Goal: Transaction & Acquisition: Purchase product/service

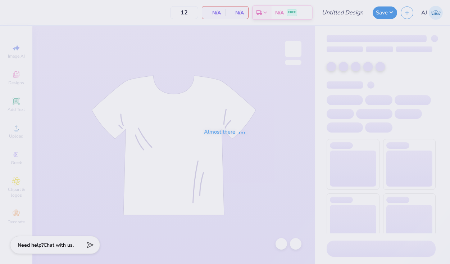
type input "Redhawk rally shirts"
type input "24"
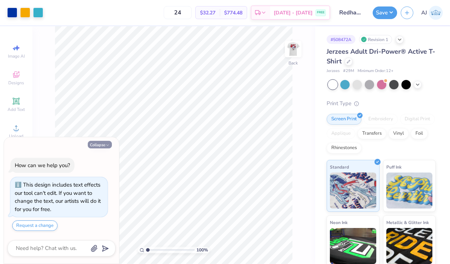
click at [103, 144] on button "Collapse" at bounding box center [100, 145] width 24 height 8
type textarea "x"
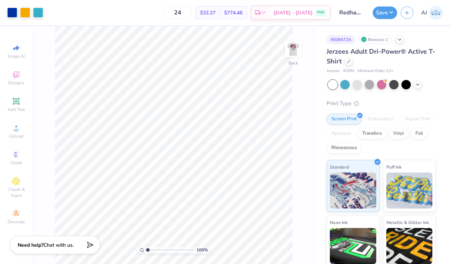
drag, startPoint x: 193, startPoint y: 13, endPoint x: 139, endPoint y: 13, distance: 53.3
click at [139, 13] on div "24 $32.27 Per Item $774.48 Total Est. Delivery Sep 16 - 19 FREE" at bounding box center [189, 12] width 284 height 25
type input "1"
type input "350"
click at [302, 15] on span "[DATE] - [DATE]" at bounding box center [293, 14] width 39 height 8
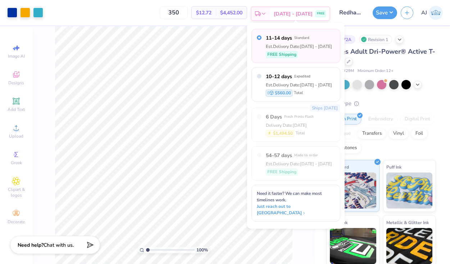
click at [301, 14] on span "[DATE] - [DATE]" at bounding box center [293, 14] width 39 height 8
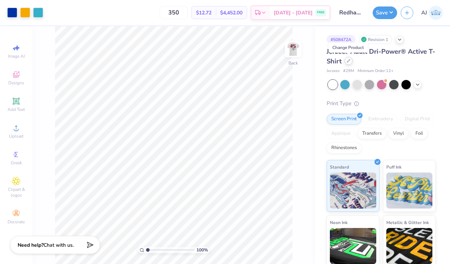
click at [345, 59] on div at bounding box center [349, 61] width 8 height 8
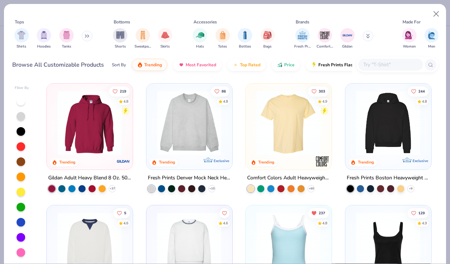
click at [379, 67] on input "text" at bounding box center [390, 64] width 55 height 8
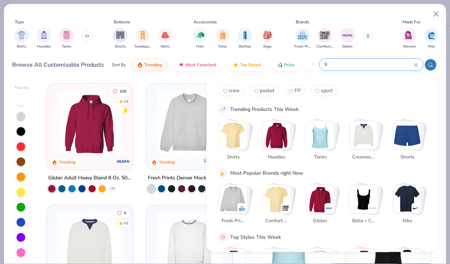
type input "f"
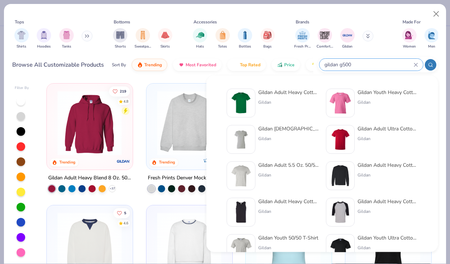
type input "gildan g500"
click at [291, 96] on div "Gildan Adult Heavy Cotton T-Shirt" at bounding box center [288, 93] width 60 height 8
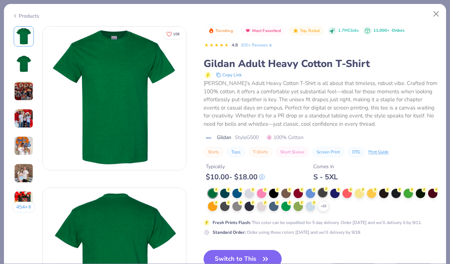
click at [324, 192] on div at bounding box center [322, 192] width 9 height 9
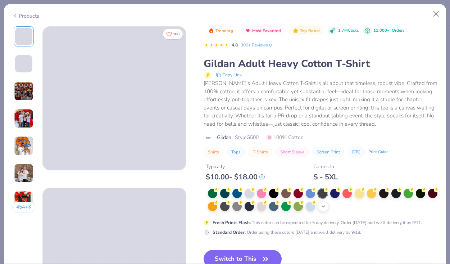
click at [327, 206] on div "+ 22" at bounding box center [323, 206] width 11 height 11
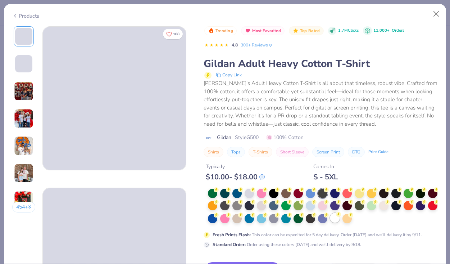
click at [337, 217] on div at bounding box center [334, 217] width 9 height 9
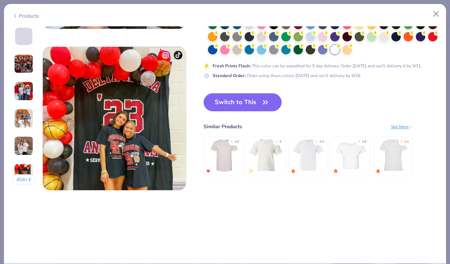
scroll to position [927, 0]
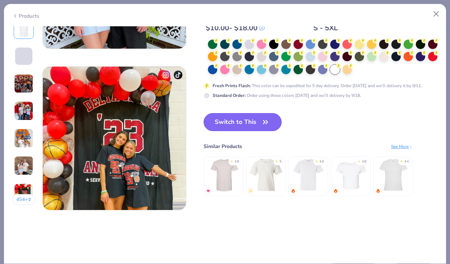
click at [270, 120] on button "Switch to This" at bounding box center [243, 122] width 78 height 18
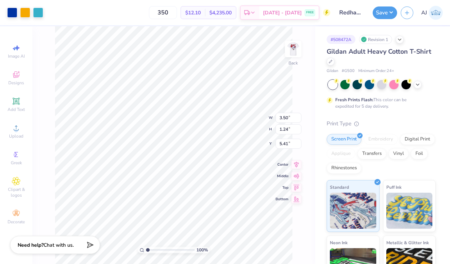
type input "3.00"
click at [295, 50] on img at bounding box center [293, 49] width 29 height 29
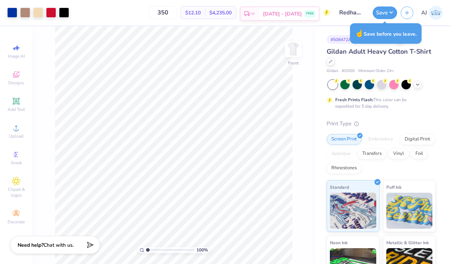
click at [295, 15] on span "[DATE] - [DATE]" at bounding box center [282, 14] width 39 height 8
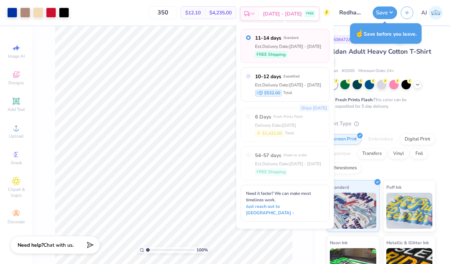
click at [295, 15] on span "[DATE] - [DATE]" at bounding box center [282, 14] width 39 height 8
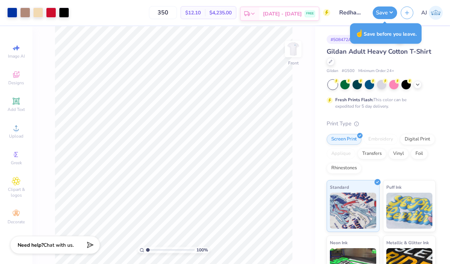
click at [297, 10] on span "[DATE] - [DATE]" at bounding box center [282, 14] width 39 height 8
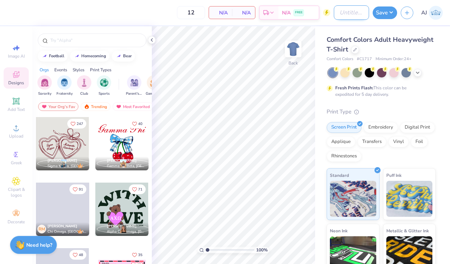
click at [335, 13] on input "Design Title" at bounding box center [351, 12] width 35 height 14
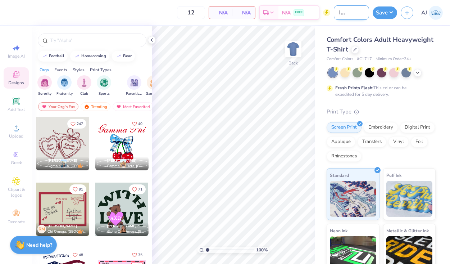
scroll to position [0, 23]
type input "IFC redhawk rally"
click at [153, 36] on div at bounding box center [152, 40] width 8 height 8
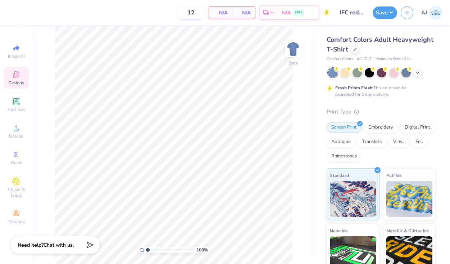
click at [186, 16] on input "12" at bounding box center [191, 12] width 28 height 13
drag, startPoint x: 201, startPoint y: 15, endPoint x: 155, endPoint y: 15, distance: 46.1
click at [155, 15] on div "12 N/A Per Item N/A Total Est. Delivery N/A FREE" at bounding box center [171, 12] width 320 height 25
type input "400"
click at [355, 50] on icon at bounding box center [355, 49] width 4 height 4
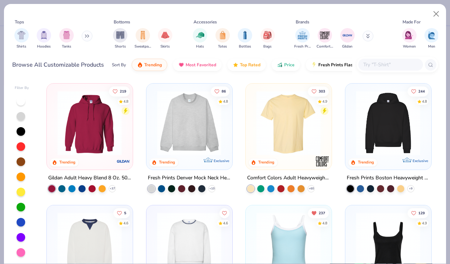
click at [378, 62] on input "text" at bounding box center [390, 64] width 55 height 8
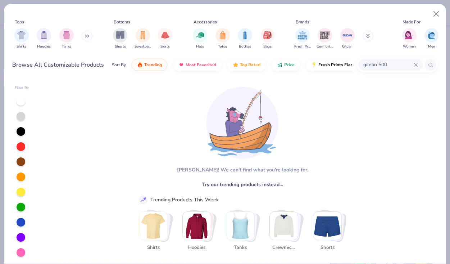
click at [380, 65] on input "gildan 500" at bounding box center [388, 64] width 51 height 8
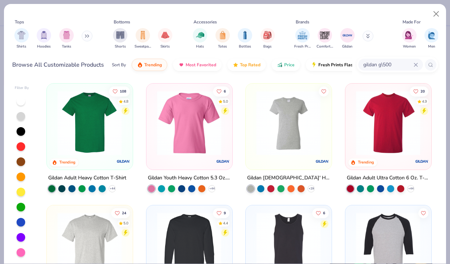
type input "gildan g\500"
click at [80, 128] on img at bounding box center [89, 123] width 71 height 64
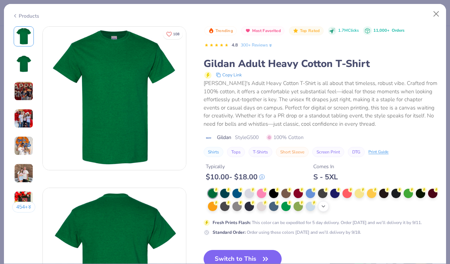
click at [325, 203] on div "+ 22" at bounding box center [323, 206] width 11 height 11
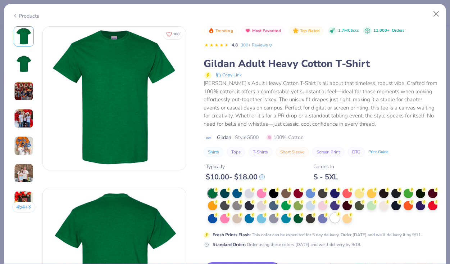
click at [336, 218] on div at bounding box center [334, 217] width 9 height 9
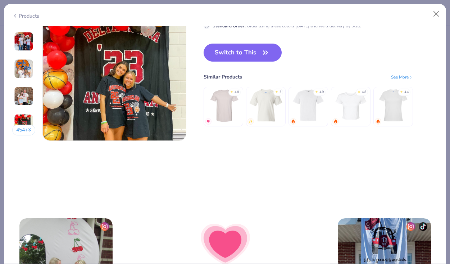
scroll to position [970, 0]
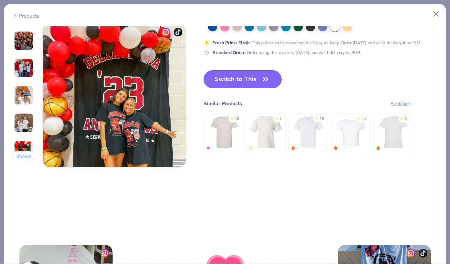
click at [248, 82] on button "Switch to This" at bounding box center [243, 79] width 78 height 18
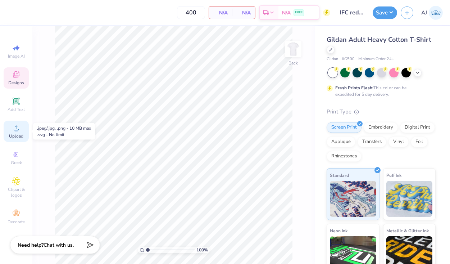
click at [10, 134] on span "Upload" at bounding box center [16, 136] width 14 height 6
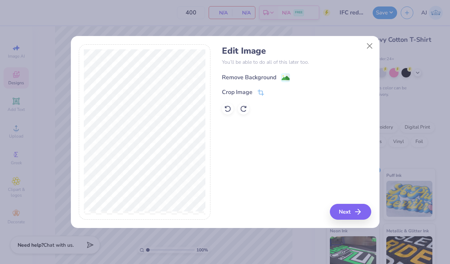
click at [280, 76] on div "Remove Background" at bounding box center [256, 77] width 68 height 9
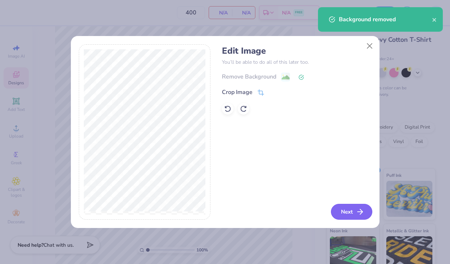
click at [363, 210] on icon "button" at bounding box center [360, 211] width 9 height 9
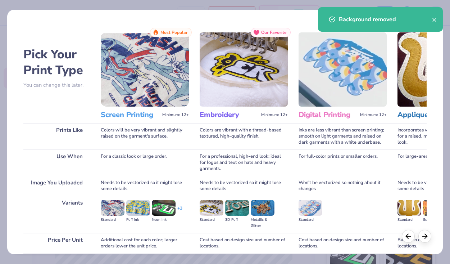
scroll to position [59, 0]
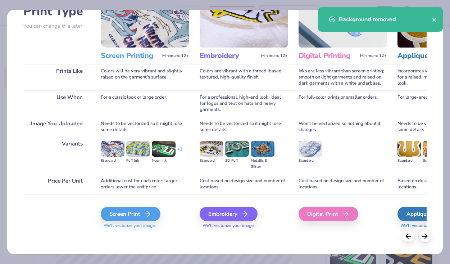
click at [122, 222] on div "Screen Print We'll vectorize your image." at bounding box center [145, 218] width 88 height 22
click at [122, 219] on div "Screen Print" at bounding box center [132, 214] width 60 height 14
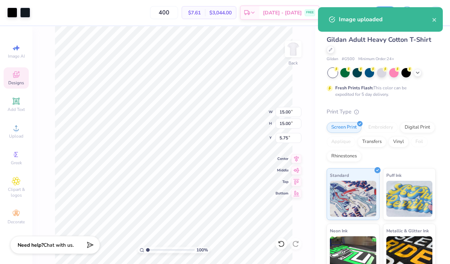
type input "5.53"
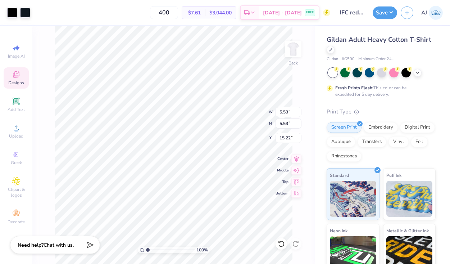
type input "3.00"
type input "2.90"
click at [291, 59] on img at bounding box center [293, 49] width 29 height 29
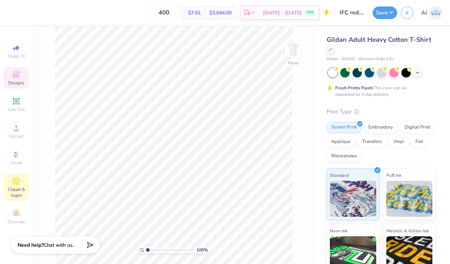
click at [9, 189] on span "Clipart & logos" at bounding box center [16, 192] width 25 height 12
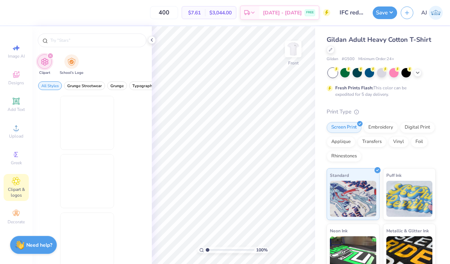
scroll to position [0, 0]
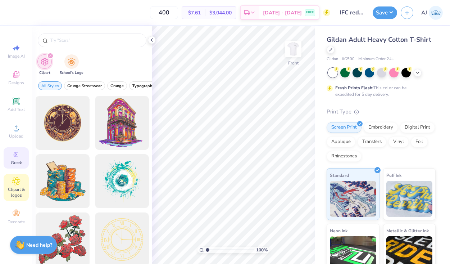
click at [11, 150] on div "Greek" at bounding box center [16, 157] width 25 height 21
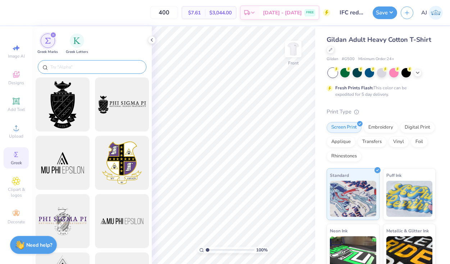
click at [67, 63] on div at bounding box center [92, 67] width 109 height 14
click at [67, 67] on input "text" at bounding box center [96, 66] width 92 height 7
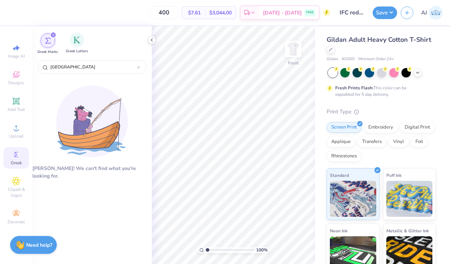
type input "miami"
click at [76, 47] on div "Greek Letters" at bounding box center [77, 43] width 22 height 21
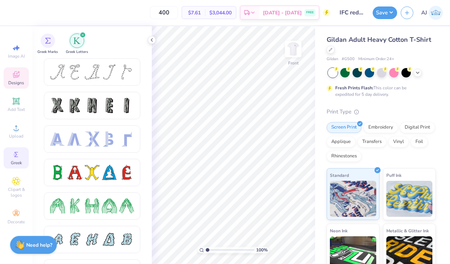
click at [26, 83] on div "Designs" at bounding box center [16, 77] width 25 height 21
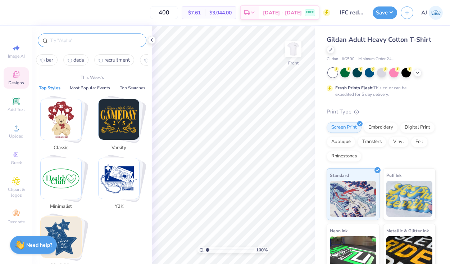
click at [111, 43] on input "text" at bounding box center [96, 40] width 92 height 7
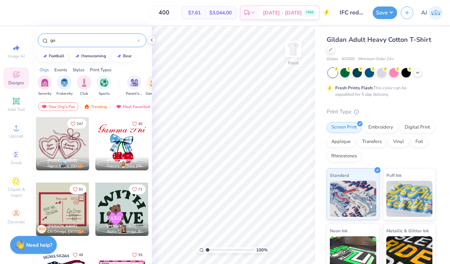
type input "g"
type input "football"
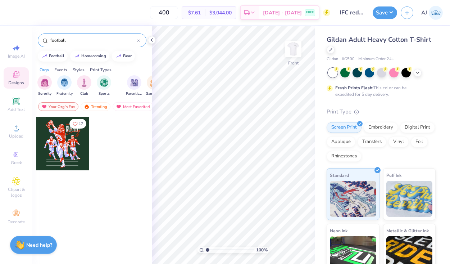
click at [139, 40] on icon at bounding box center [138, 41] width 2 height 2
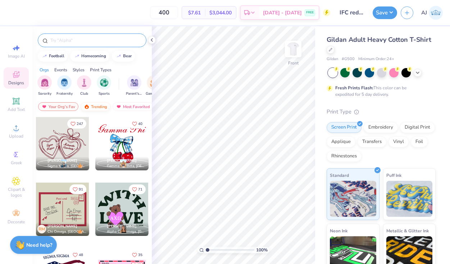
click at [98, 106] on div "Trending" at bounding box center [96, 106] width 30 height 9
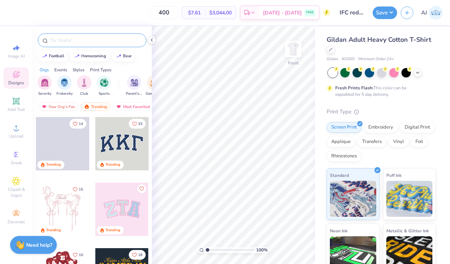
click at [98, 46] on div at bounding box center [92, 40] width 109 height 14
click at [99, 41] on input "text" at bounding box center [96, 40] width 92 height 7
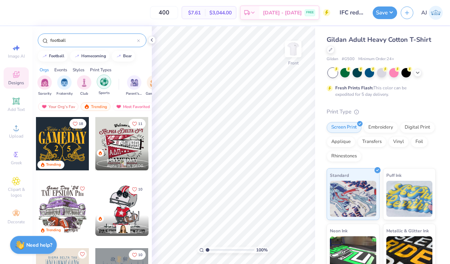
scroll to position [0, 7]
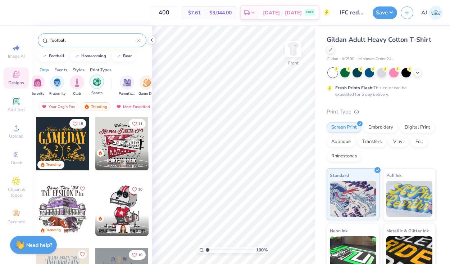
type input "football"
click at [98, 84] on img "filter for Sports" at bounding box center [97, 82] width 8 height 8
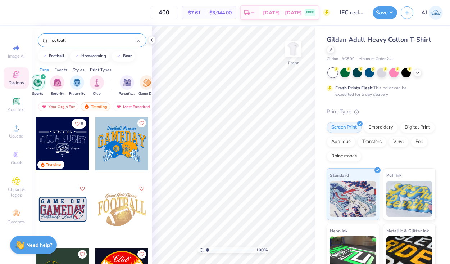
scroll to position [22, 0]
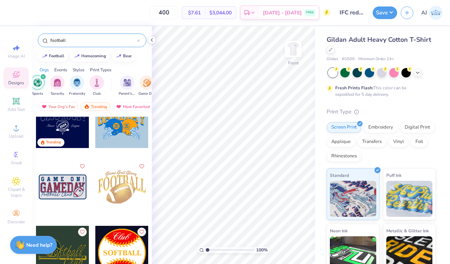
click at [42, 81] on div "filter for Sports" at bounding box center [37, 82] width 14 height 14
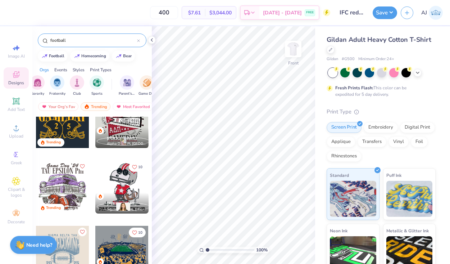
click at [73, 41] on input "football" at bounding box center [93, 40] width 87 height 7
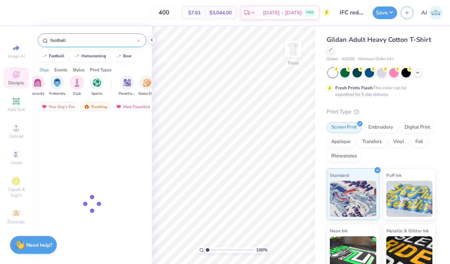
click at [73, 41] on input "football" at bounding box center [93, 40] width 87 height 7
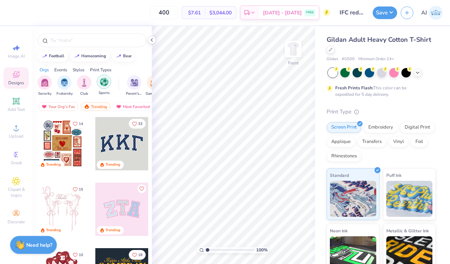
click at [110, 84] on div "filter for Sports" at bounding box center [104, 81] width 14 height 14
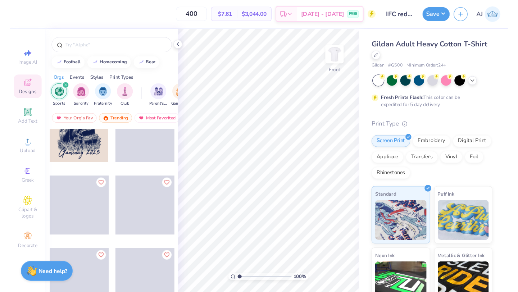
scroll to position [11879, 0]
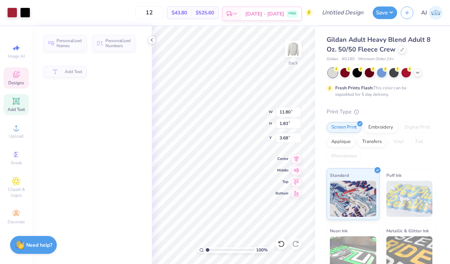
type input "11.80"
type input "1.83"
type input "3.68"
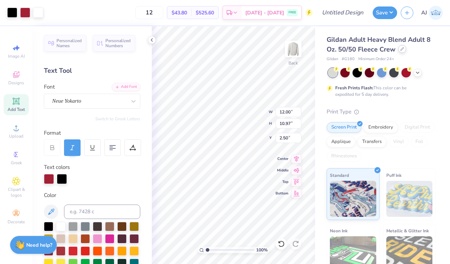
click at [400, 50] on icon at bounding box center [402, 49] width 4 height 4
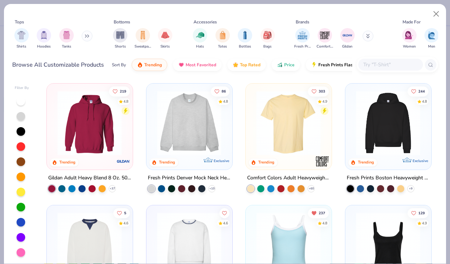
click at [386, 62] on input "text" at bounding box center [390, 64] width 55 height 8
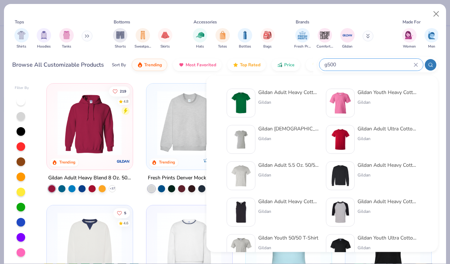
type input "g500"
click at [254, 95] on div at bounding box center [241, 103] width 29 height 29
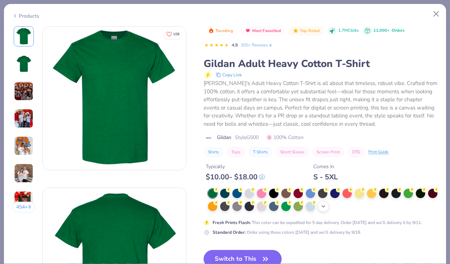
click at [323, 208] on icon at bounding box center [324, 206] width 6 height 6
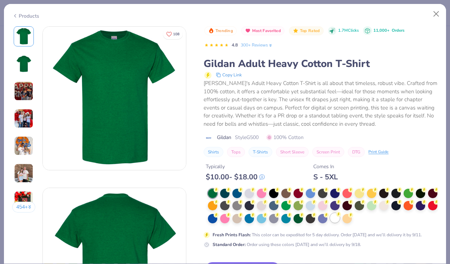
click at [334, 221] on div at bounding box center [334, 217] width 9 height 9
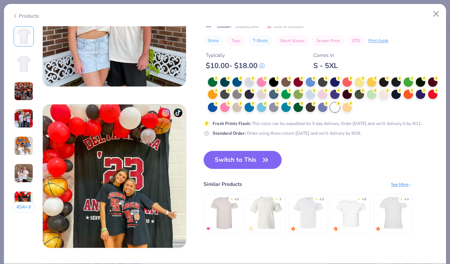
scroll to position [974, 0]
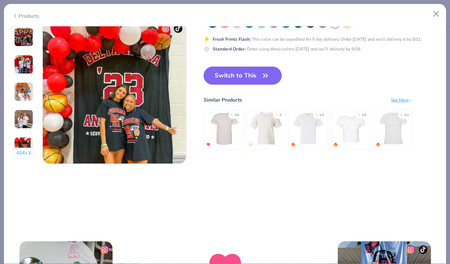
click at [241, 77] on button "Switch to This" at bounding box center [243, 76] width 78 height 18
click at [259, 81] on button "Switch to This" at bounding box center [243, 76] width 78 height 18
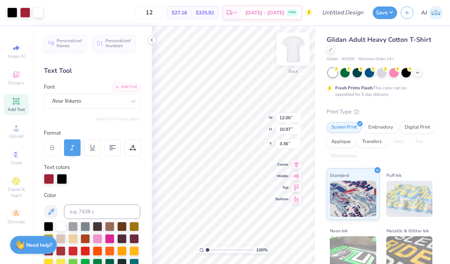
click at [286, 49] on img at bounding box center [293, 49] width 29 height 29
click at [297, 54] on img at bounding box center [293, 49] width 29 height 29
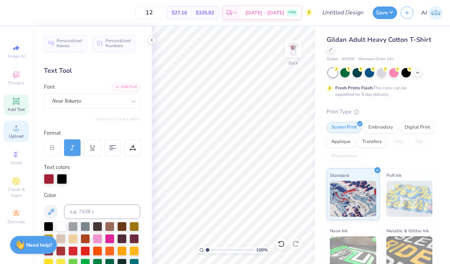
click at [17, 141] on div "Upload" at bounding box center [16, 131] width 25 height 21
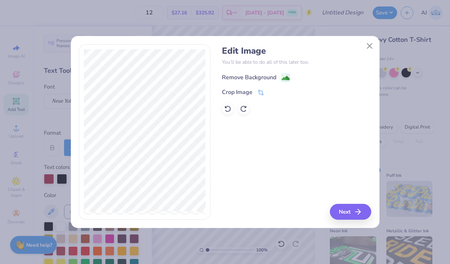
click at [265, 78] on div "Remove Background" at bounding box center [249, 77] width 54 height 9
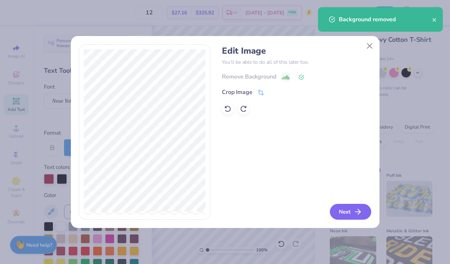
click at [340, 213] on button "Next" at bounding box center [350, 212] width 41 height 16
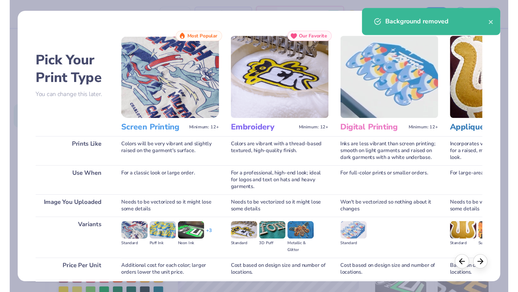
scroll to position [59, 0]
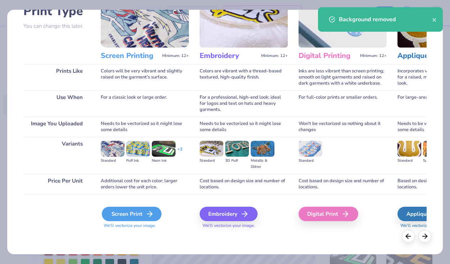
click at [124, 211] on div "Screen Print" at bounding box center [132, 214] width 60 height 14
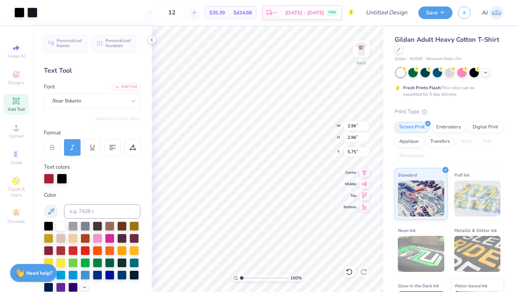
type input "2.96"
click at [358, 56] on div at bounding box center [361, 48] width 33 height 33
click at [357, 49] on img at bounding box center [361, 49] width 29 height 29
drag, startPoint x: 240, startPoint y: 279, endPoint x: 249, endPoint y: 280, distance: 8.3
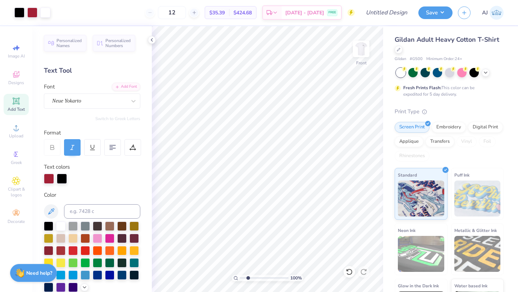
type input "2.46"
click at [249, 263] on input "range" at bounding box center [264, 278] width 49 height 6
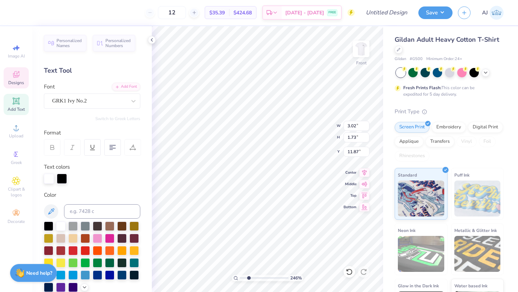
type input "11.90"
type textarea "A"
type textarea "I"
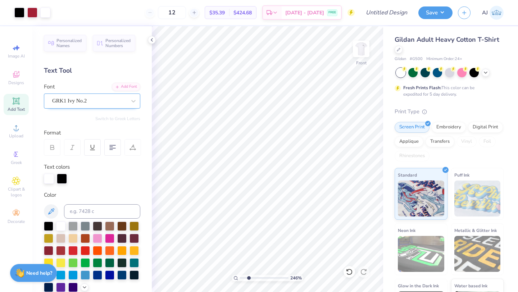
click at [93, 99] on div "GRK1 Ivy No.2" at bounding box center [89, 100] width 76 height 11
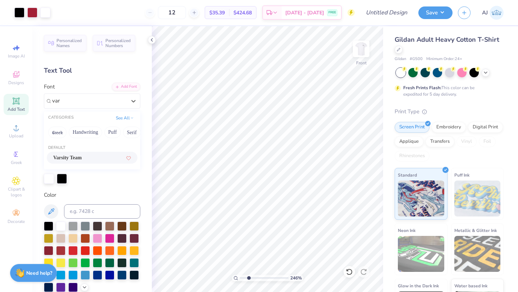
click at [66, 160] on span "Varsity Team" at bounding box center [67, 158] width 28 height 8
type input "var"
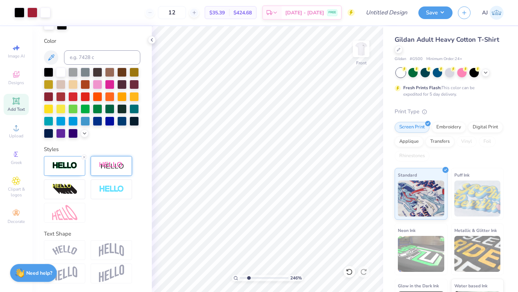
scroll to position [0, 0]
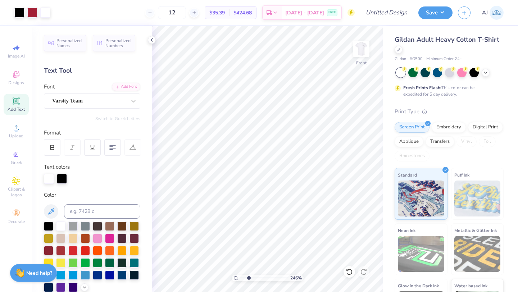
click at [17, 100] on icon at bounding box center [15, 100] width 5 height 5
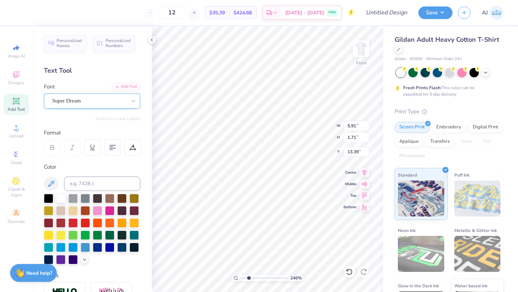
type textarea "IFC"
click at [106, 104] on div "Super Dream" at bounding box center [89, 100] width 76 height 11
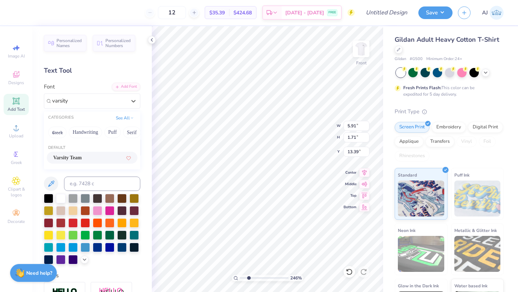
click at [71, 156] on span "Varsity Team" at bounding box center [67, 158] width 28 height 8
type input "varsity"
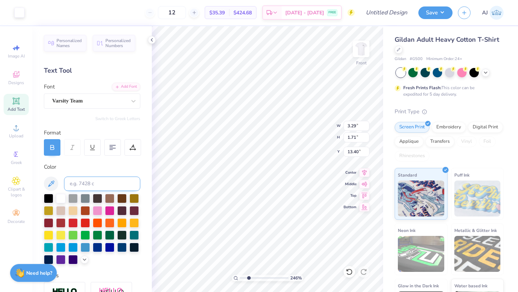
type input "12.23"
type input "2.52"
type input "1.31"
type input "12.11"
type input "2.64"
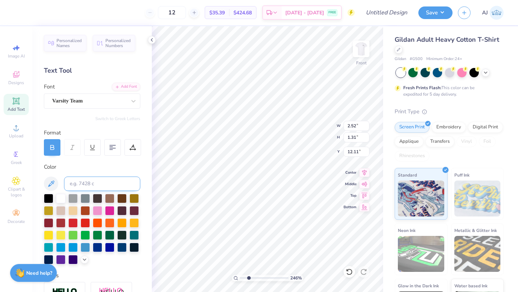
type input "1.59"
type input "11.98"
type textarea "OXFORD, OHIO"
type input "1.55"
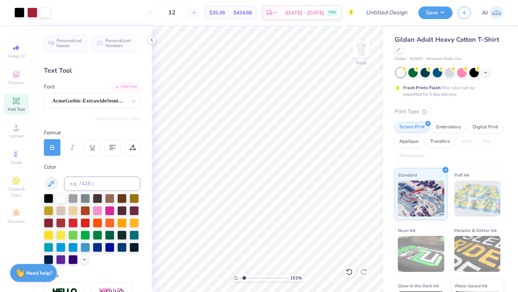
click at [244, 263] on input "range" at bounding box center [264, 278] width 49 height 6
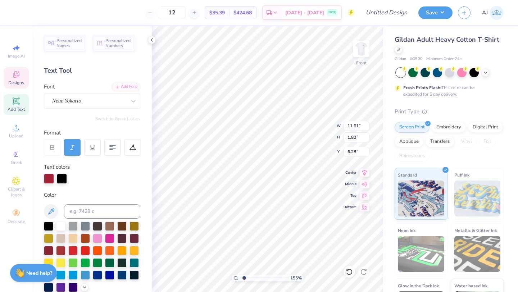
type textarea "Miami VS Unlv"
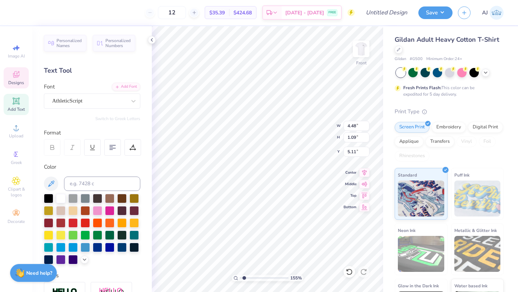
scroll to position [0, 0]
type textarea "September 20, 2025"
drag, startPoint x: 244, startPoint y: 279, endPoint x: 234, endPoint y: 280, distance: 10.5
type input "1"
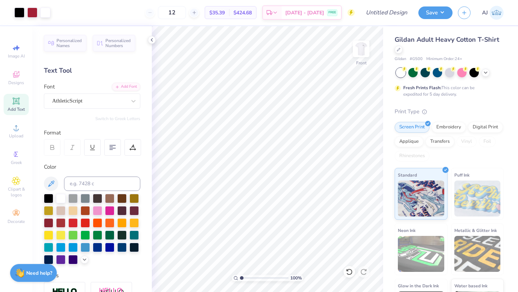
click at [240, 263] on input "range" at bounding box center [264, 278] width 49 height 6
click at [359, 44] on img at bounding box center [361, 49] width 29 height 29
click at [367, 51] on img at bounding box center [361, 49] width 14 height 14
click at [359, 42] on img at bounding box center [361, 49] width 29 height 29
click at [388, 15] on input "Design Title" at bounding box center [395, 12] width 35 height 14
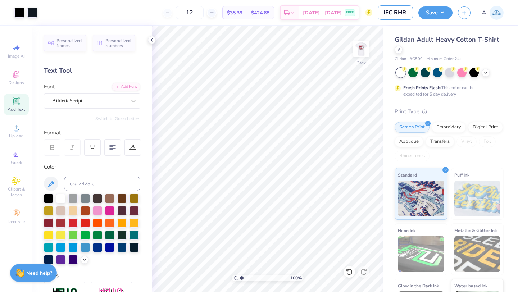
type input "IFC RHR"
click at [359, 53] on img at bounding box center [361, 49] width 29 height 29
click at [150, 39] on icon at bounding box center [152, 40] width 6 height 6
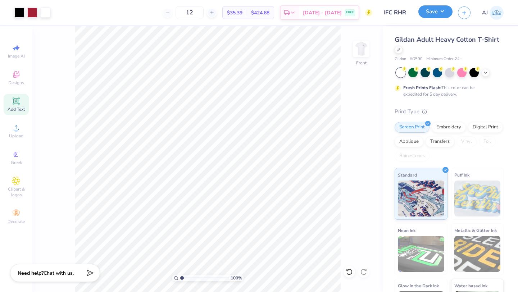
click at [435, 10] on button "Save" at bounding box center [435, 11] width 34 height 13
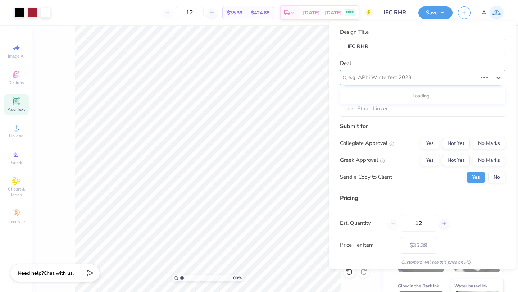
click at [407, 75] on div at bounding box center [412, 78] width 129 height 10
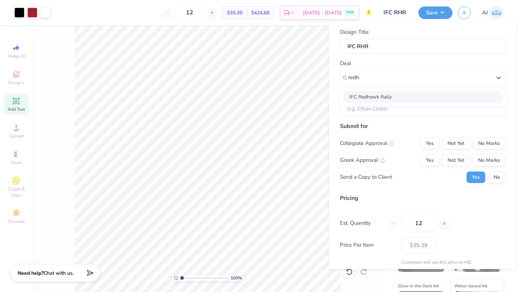
click at [384, 98] on div "IFC Redhawk Rally" at bounding box center [423, 97] width 160 height 12
type input "redh"
type input "Zach Rengers"
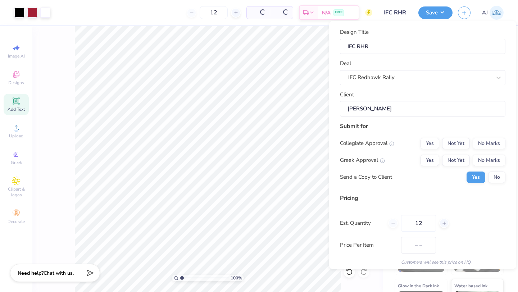
type input "$35.39"
click at [436, 143] on button "Yes" at bounding box center [430, 144] width 19 height 12
click at [433, 158] on button "Yes" at bounding box center [430, 161] width 19 height 12
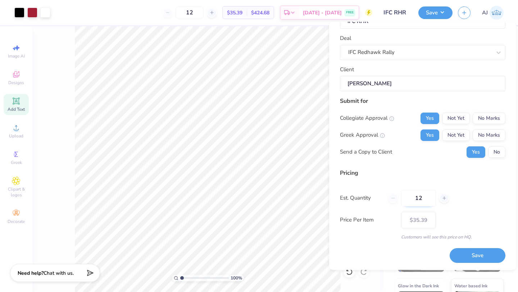
click at [425, 201] on input "12" at bounding box center [418, 198] width 35 height 17
type input "1"
type input "0"
type input "4"
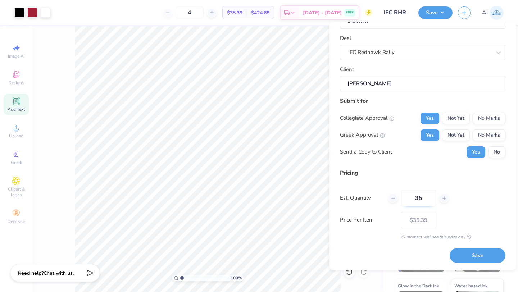
type input "350"
type input "$8.77"
type input "350"
click at [450, 255] on button "Save" at bounding box center [478, 256] width 56 height 15
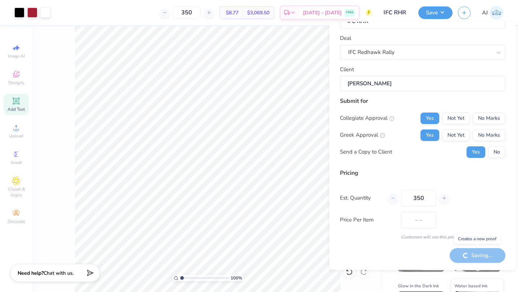
type input "$8.77"
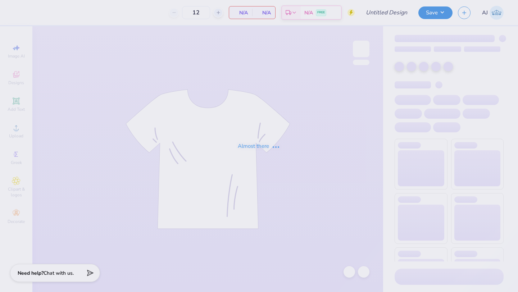
type input "Redhawk rally shirts"
type input "24"
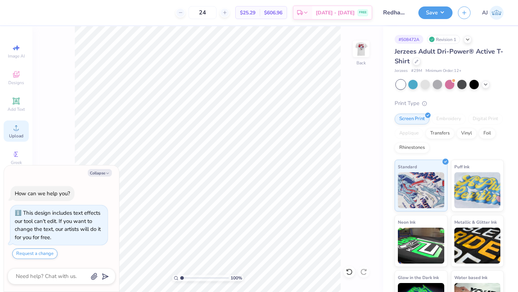
click at [19, 139] on div "Upload" at bounding box center [16, 131] width 25 height 21
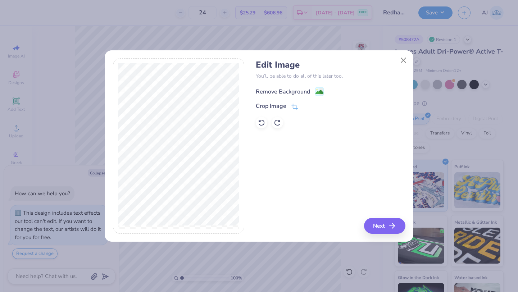
click at [309, 91] on div "Remove Background" at bounding box center [283, 91] width 54 height 9
click at [402, 230] on button "Next" at bounding box center [385, 226] width 41 height 16
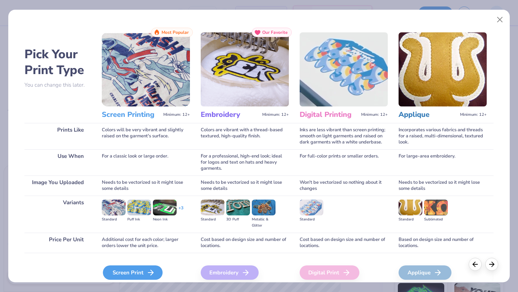
click at [122, 272] on div "Screen Print" at bounding box center [133, 273] width 60 height 14
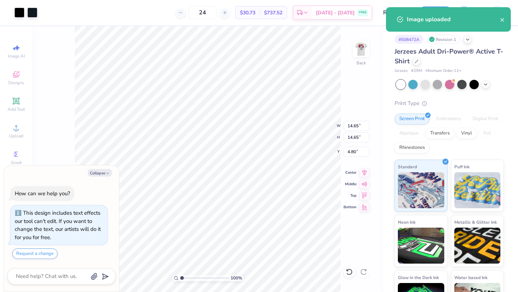
type textarea "x"
type input "3.62"
type input "15.83"
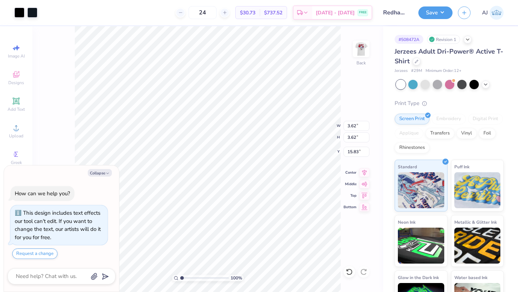
type textarea "x"
type input "0.50"
type textarea "x"
type input "1.58"
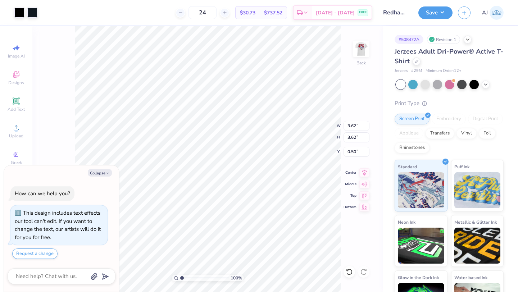
type input "2.54"
type textarea "x"
type input "2.40"
type input "1.72"
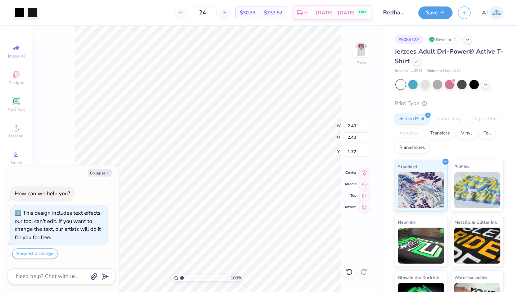
type textarea "x"
type input "0.60"
click at [415, 62] on icon at bounding box center [417, 61] width 4 height 4
type textarea "x"
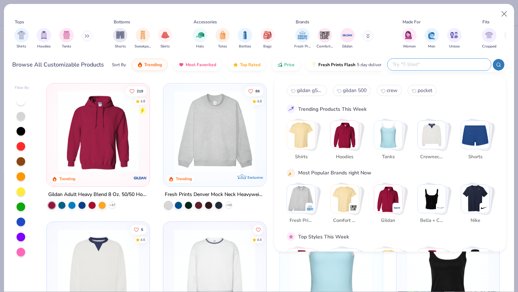
click at [445, 67] on input "text" at bounding box center [439, 64] width 94 height 8
type input "c"
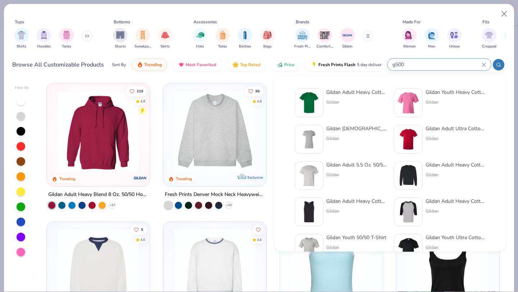
type input "g500"
click at [324, 96] on div "Gildan Adult Heavy Cotton T-Shirt Gildan" at bounding box center [341, 103] width 92 height 29
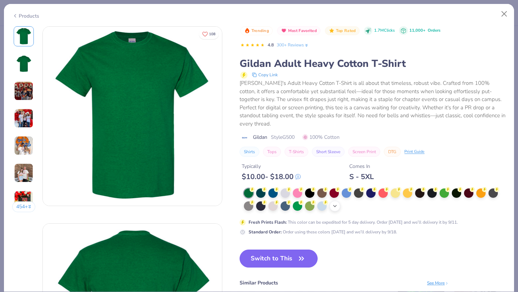
click at [334, 203] on icon at bounding box center [335, 206] width 6 height 6
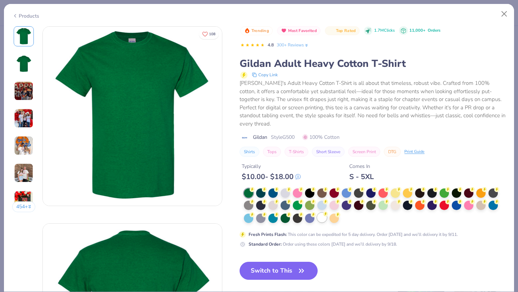
click at [325, 213] on div at bounding box center [321, 217] width 9 height 9
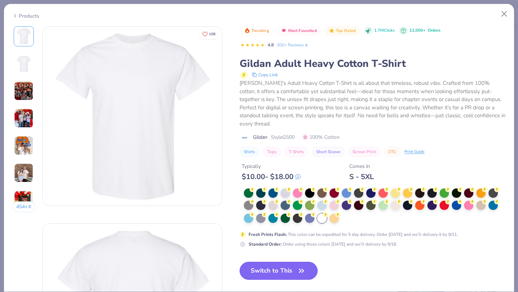
click at [278, 267] on button "Switch to This" at bounding box center [279, 271] width 78 height 18
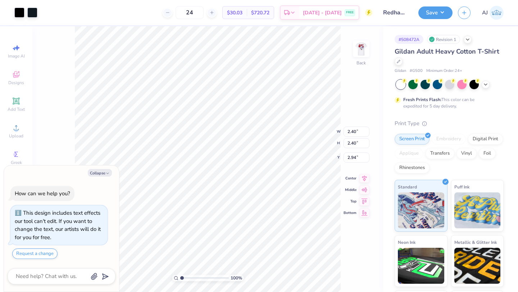
type textarea "x"
type input "3.21"
click at [361, 62] on div at bounding box center [361, 48] width 33 height 33
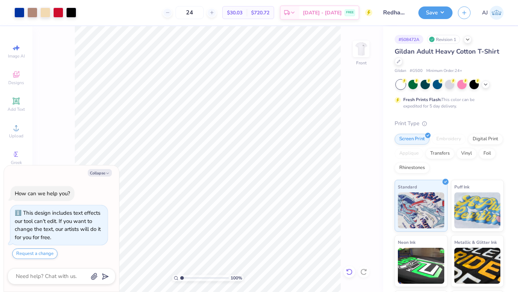
click at [347, 272] on icon at bounding box center [349, 271] width 7 height 7
type textarea "x"
click at [200, 17] on input "24" at bounding box center [190, 12] width 28 height 13
type input "2"
type input "3"
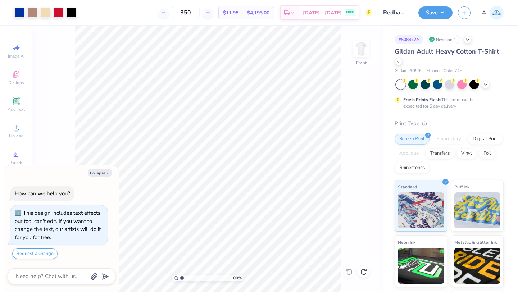
type input "350"
click at [99, 175] on button "Collapse" at bounding box center [100, 173] width 24 height 8
type textarea "x"
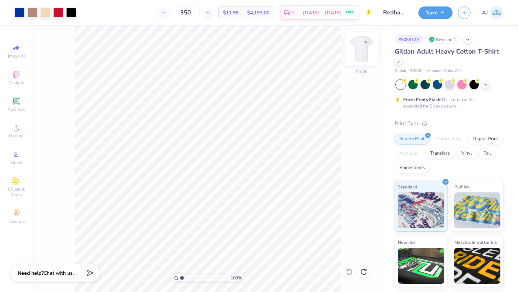
click at [360, 46] on img at bounding box center [361, 49] width 29 height 29
click at [360, 47] on img at bounding box center [361, 49] width 29 height 29
type input "1"
drag, startPoint x: 181, startPoint y: 277, endPoint x: 175, endPoint y: 276, distance: 7.0
click at [180, 276] on input "range" at bounding box center [204, 278] width 49 height 6
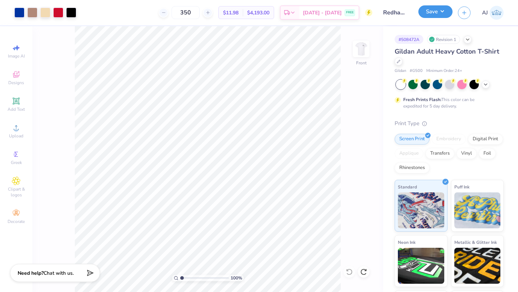
click at [433, 11] on button "Save" at bounding box center [435, 11] width 34 height 13
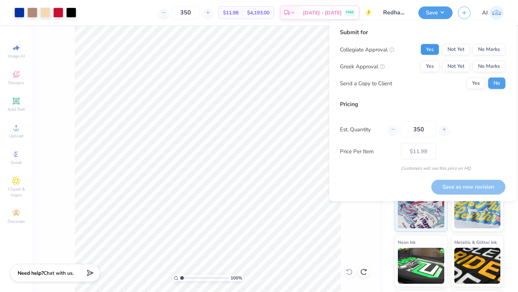
click at [426, 47] on button "Yes" at bounding box center [430, 50] width 19 height 12
click at [429, 65] on button "Yes" at bounding box center [430, 67] width 19 height 12
click at [425, 132] on input "350" at bounding box center [418, 129] width 35 height 17
type input "3"
type input "0"
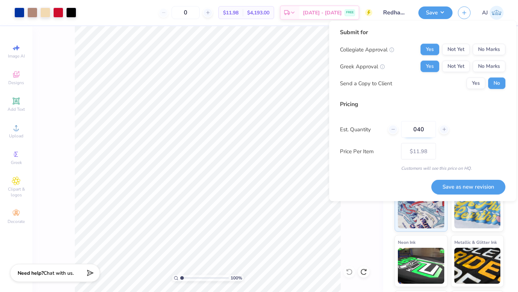
type input "0400"
type input "400"
type input "$11.96"
type input "0400"
click at [451, 186] on button "Save as new revision" at bounding box center [468, 187] width 74 height 15
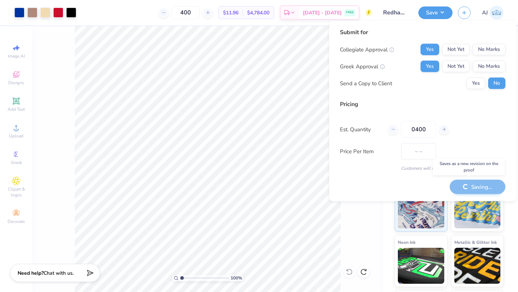
type input "$11.96"
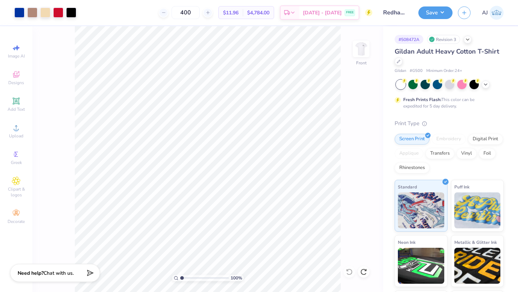
click at [504, 20] on div "Design Saved" at bounding box center [449, 22] width 128 height 33
click at [333, 14] on span "[DATE] - [DATE]" at bounding box center [322, 14] width 39 height 8
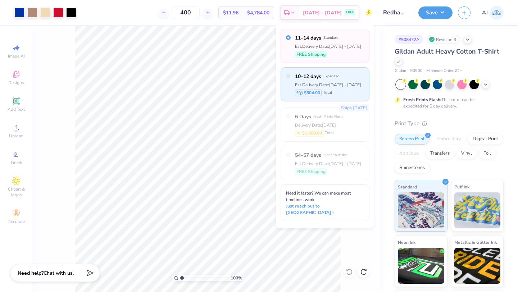
click at [358, 87] on div "10–12 days Expedited Est. Delivery Date: Sep 14 - 16 $604.00 Total" at bounding box center [325, 84] width 89 height 34
radio input "false"
radio input "true"
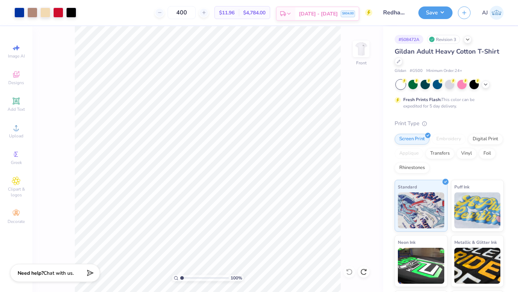
click at [343, 15] on span "$604.00" at bounding box center [348, 13] width 12 height 5
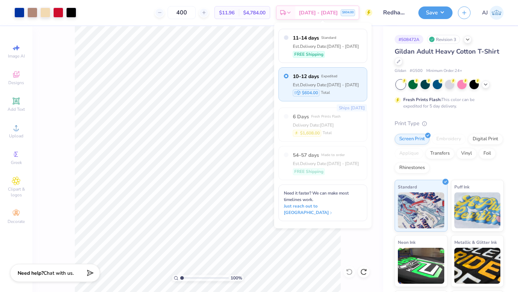
click at [378, 140] on div "100 % Front" at bounding box center [207, 159] width 351 height 266
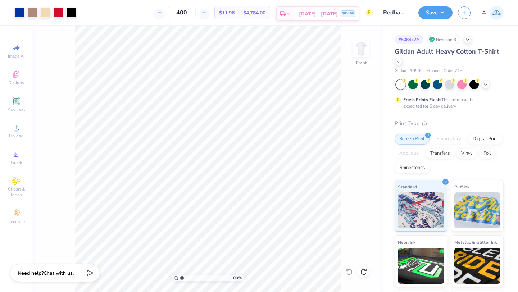
click at [320, 11] on span "Sep 14 - 16" at bounding box center [318, 14] width 39 height 8
click at [339, 18] on div "Sep 14 - 16 $604.00" at bounding box center [326, 13] width 63 height 13
click at [445, 12] on button "Save" at bounding box center [435, 11] width 34 height 13
click at [436, 9] on button "Save" at bounding box center [435, 11] width 34 height 13
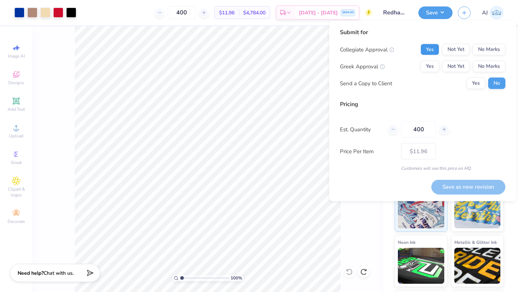
click at [434, 52] on button "Yes" at bounding box center [430, 50] width 19 height 12
click at [433, 63] on button "Yes" at bounding box center [430, 67] width 19 height 12
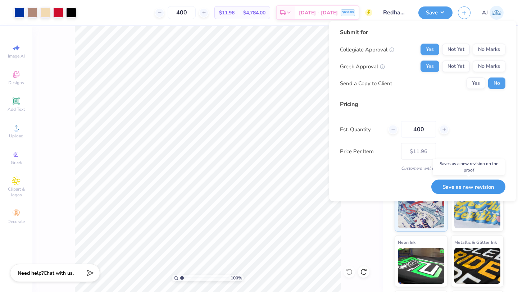
click at [453, 184] on button "Save as new revision" at bounding box center [468, 187] width 74 height 15
type input "$11.96"
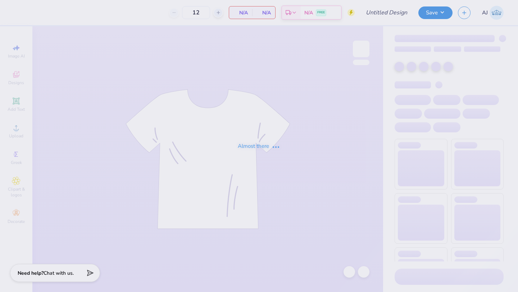
type input "HRS against hazing"
type input "20"
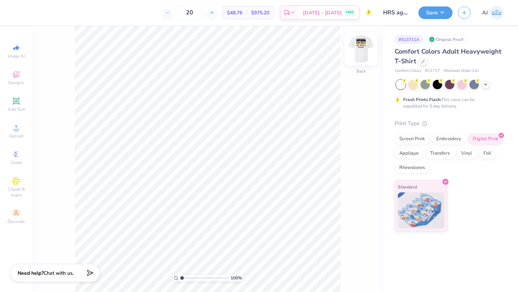
click at [359, 59] on img at bounding box center [361, 49] width 29 height 29
click at [371, 59] on div "100 % Front" at bounding box center [207, 159] width 351 height 266
click at [366, 55] on img at bounding box center [361, 49] width 29 height 29
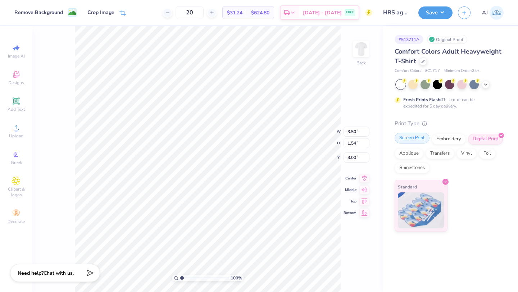
click at [419, 140] on div "Screen Print" at bounding box center [412, 138] width 35 height 11
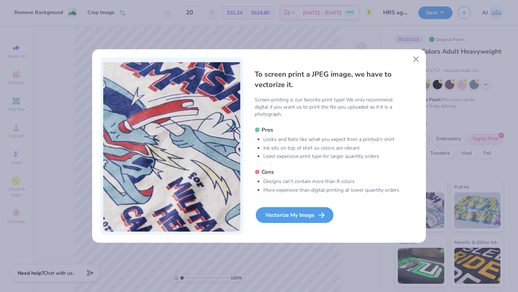
click at [313, 209] on div "Vectorize My Image" at bounding box center [295, 215] width 78 height 16
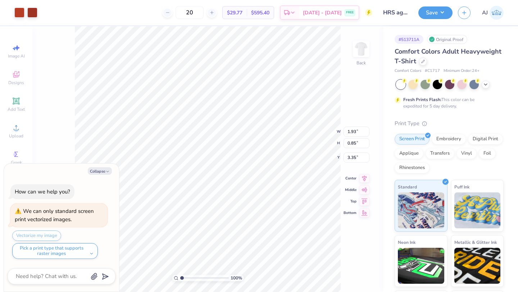
type textarea "x"
type input "2.46"
type input "1.08"
type input "3.11"
click at [33, 13] on div at bounding box center [32, 12] width 10 height 10
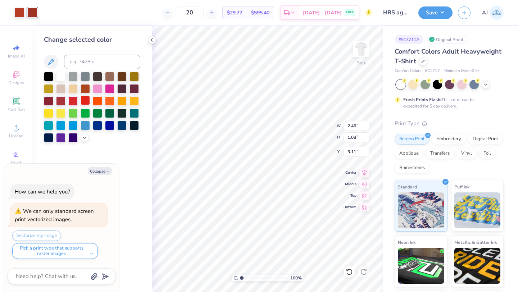
click at [88, 99] on div at bounding box center [85, 100] width 9 height 9
click at [21, 14] on div at bounding box center [19, 12] width 10 height 10
click at [74, 100] on div at bounding box center [72, 100] width 9 height 9
click at [31, 16] on div at bounding box center [32, 12] width 10 height 10
click at [75, 100] on div at bounding box center [72, 100] width 9 height 9
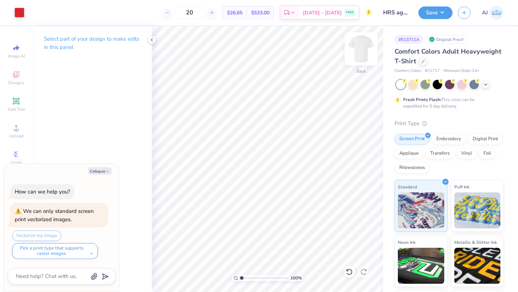
click at [355, 46] on img at bounding box center [361, 49] width 29 height 29
click at [98, 172] on button "Collapse" at bounding box center [100, 171] width 24 height 8
type textarea "x"
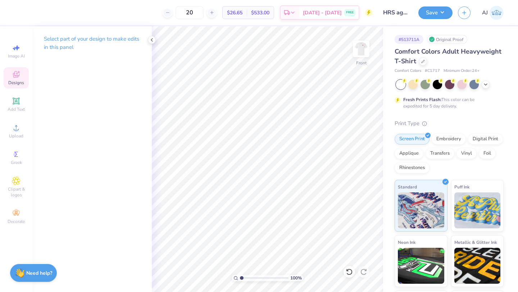
click at [21, 78] on div "Designs" at bounding box center [16, 77] width 25 height 21
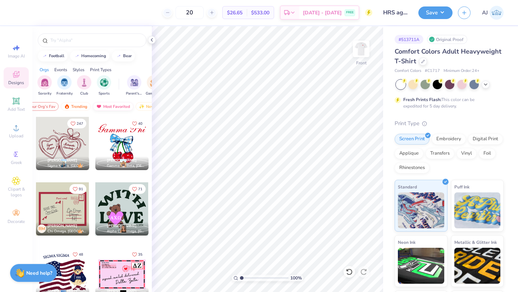
scroll to position [0, 41]
click at [63, 107] on div "Trending" at bounding box center [55, 106] width 30 height 9
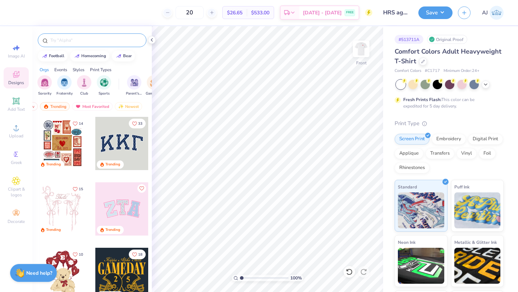
click at [99, 41] on input "text" at bounding box center [96, 40] width 92 height 7
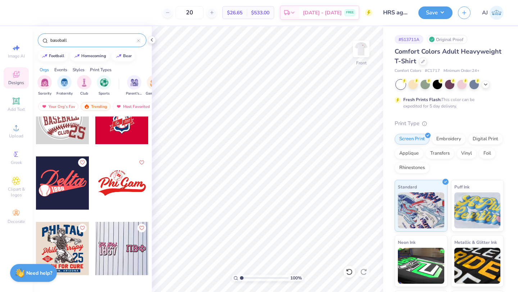
scroll to position [0, 0]
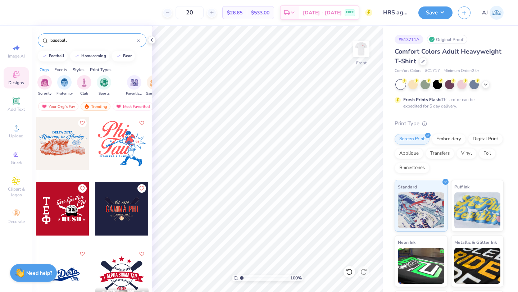
type input "baseball"
click at [74, 158] on div at bounding box center [62, 143] width 53 height 53
